Goal: Information Seeking & Learning: Learn about a topic

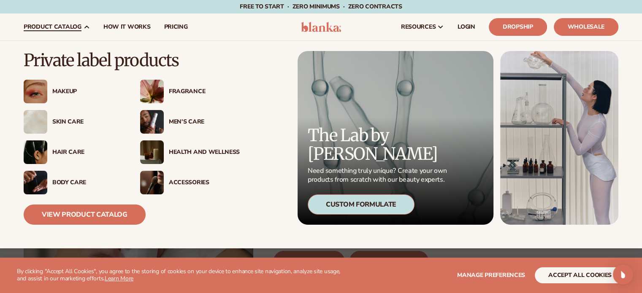
click at [74, 151] on div "Hair Care" at bounding box center [87, 152] width 71 height 7
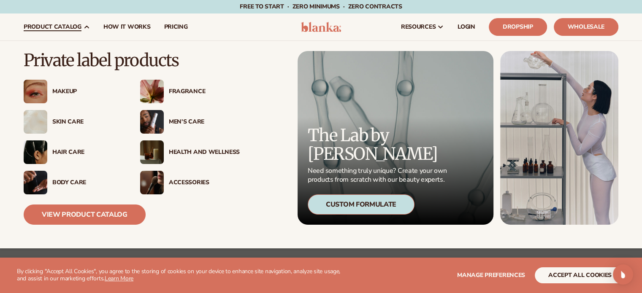
click at [64, 152] on div "Hair Care" at bounding box center [87, 152] width 71 height 7
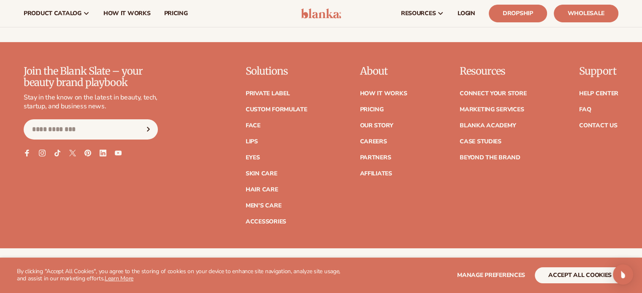
scroll to position [2856, 0]
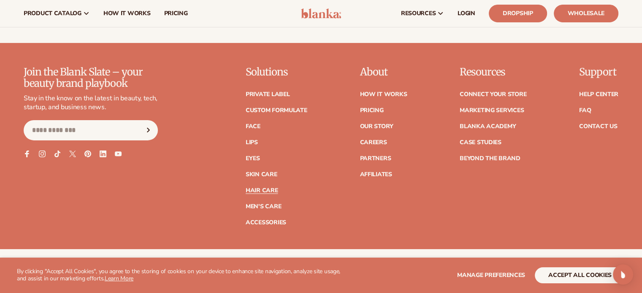
click at [265, 188] on link "Hair Care" at bounding box center [261, 191] width 32 height 6
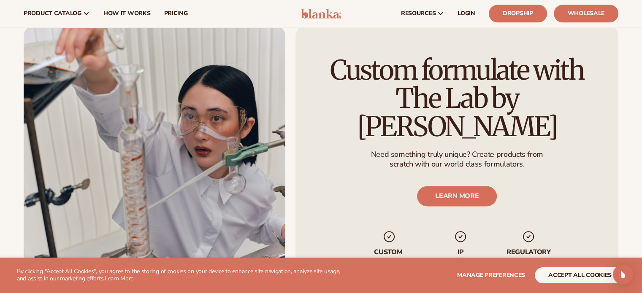
scroll to position [901, 0]
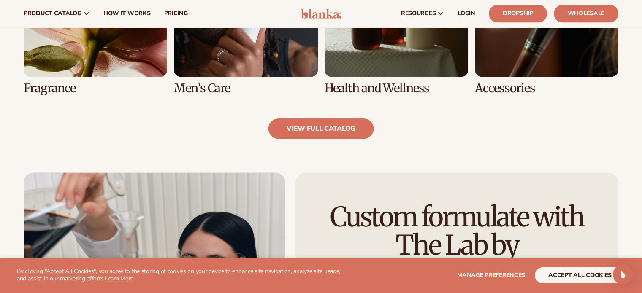
click at [328, 123] on link "view full catalog" at bounding box center [320, 129] width 105 height 20
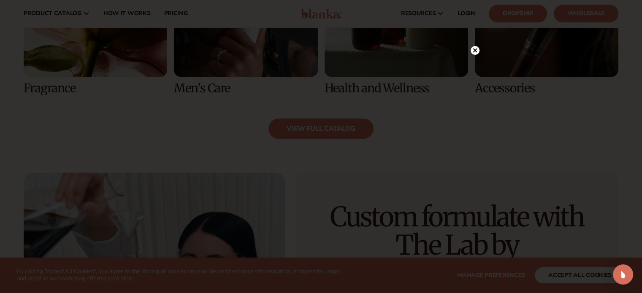
click at [476, 51] on circle at bounding box center [474, 50] width 9 height 9
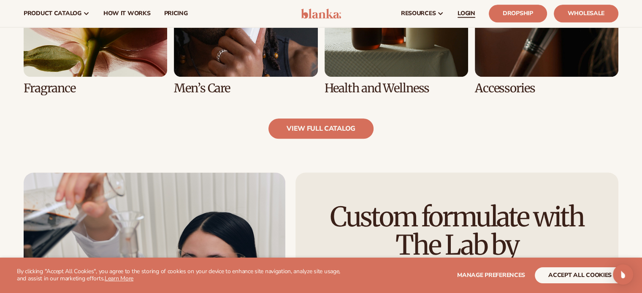
click at [474, 10] on span "LOGIN" at bounding box center [466, 13] width 18 height 7
